Goal: Go to known website: Access a specific website the user already knows

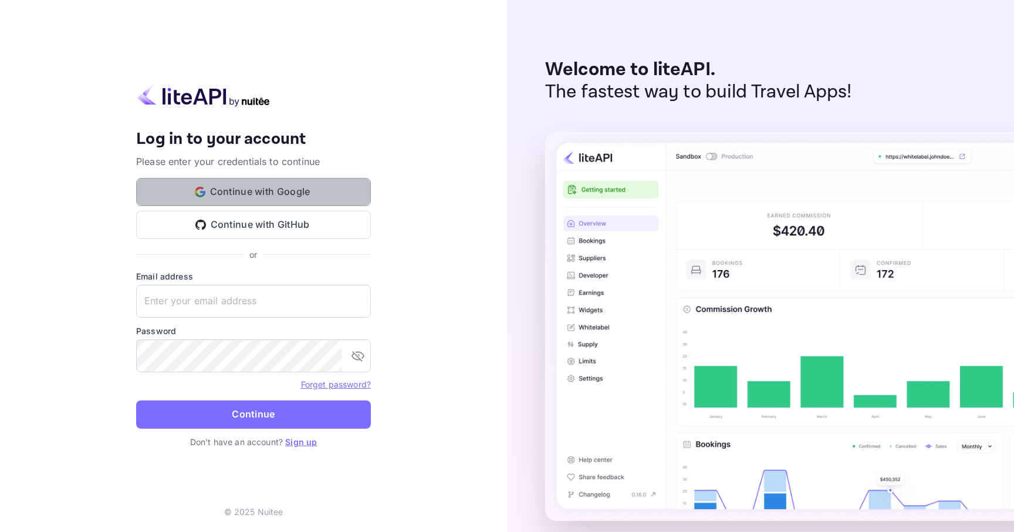
click at [228, 184] on button "Continue with Google" at bounding box center [253, 192] width 235 height 28
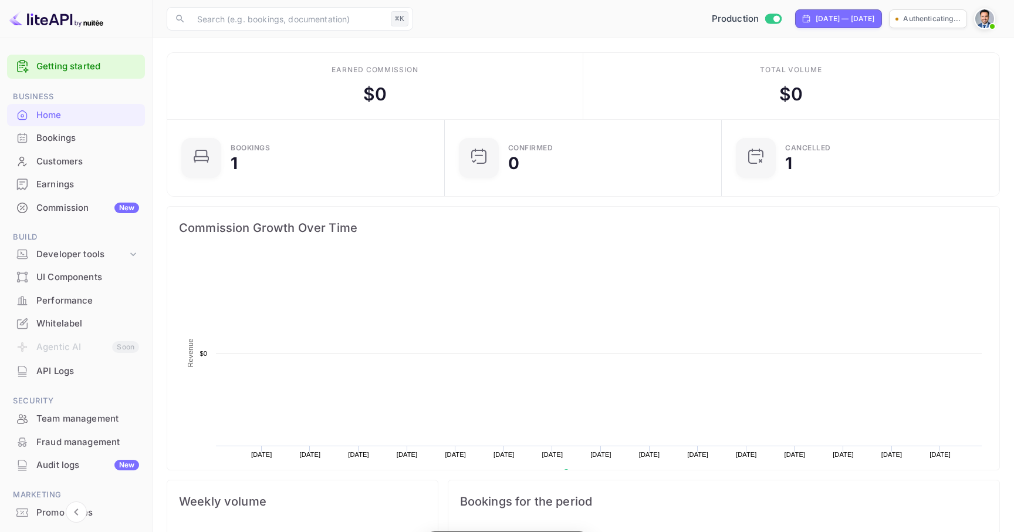
scroll to position [191, 271]
